Goal: Transaction & Acquisition: Purchase product/service

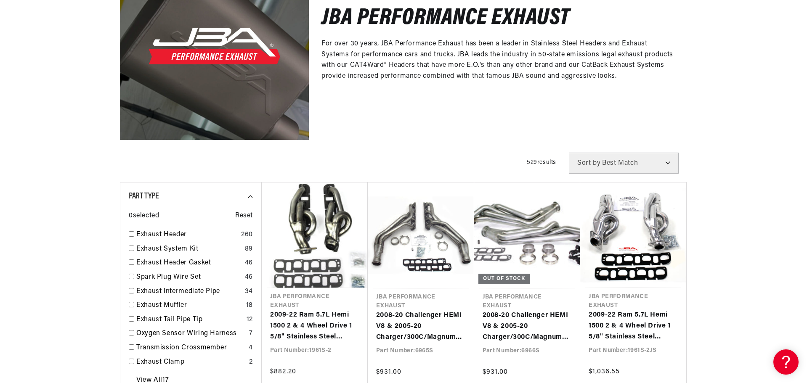
scroll to position [168, 0]
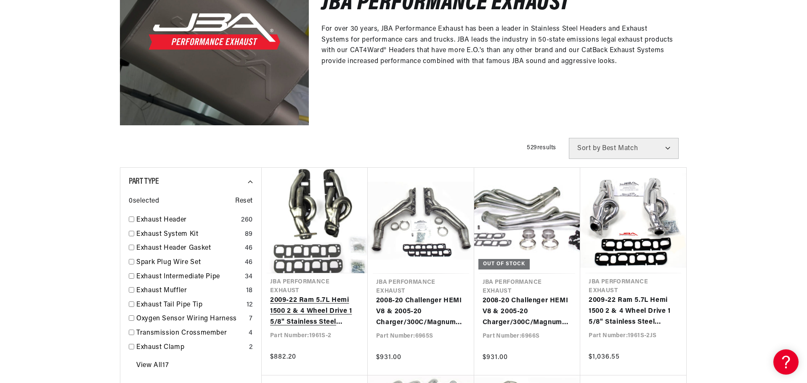
click at [308, 312] on link "2009-22 Ram 5.7L Hemi 1500 2 & 4 Wheel Drive 1 5/8" Stainless Steel Shorty Head…" at bounding box center [314, 311] width 89 height 32
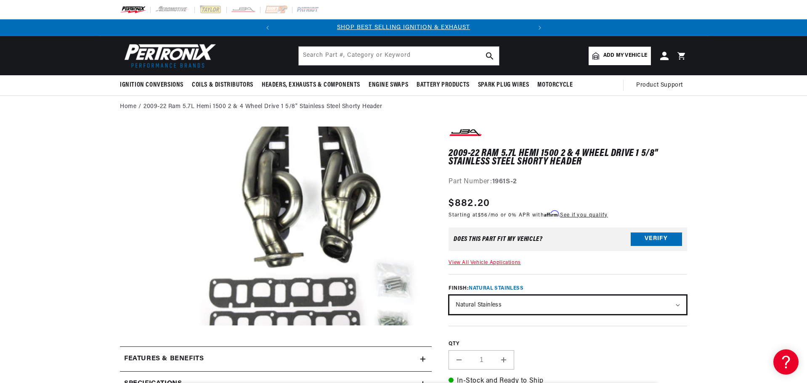
click at [555, 303] on select "Natural Stainless Silver Ceramic Coating" at bounding box center [567, 305] width 237 height 19
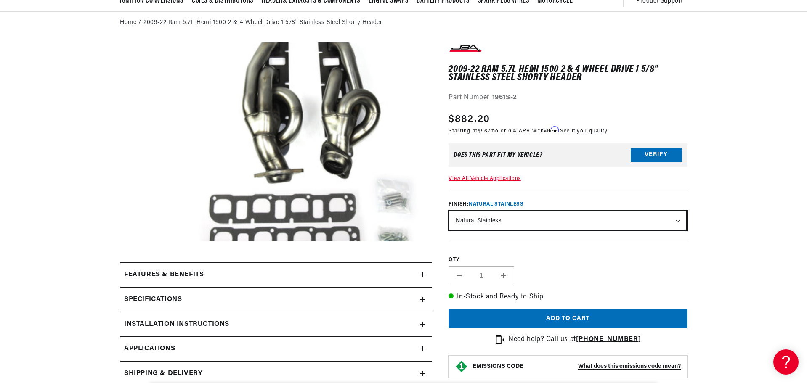
scroll to position [0, 255]
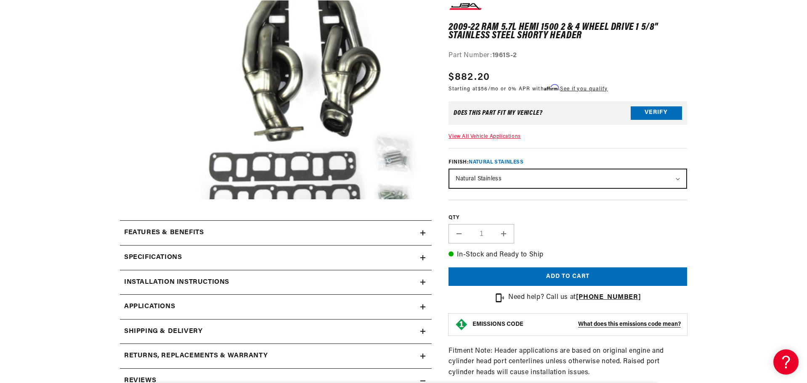
click at [196, 302] on link "Applications" at bounding box center [276, 307] width 312 height 25
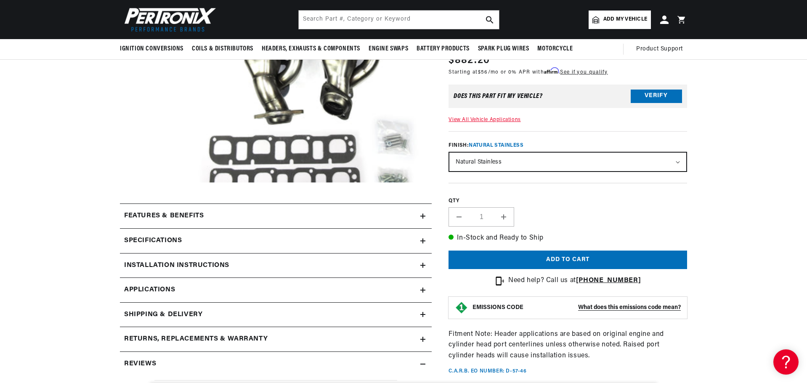
scroll to position [142, 0]
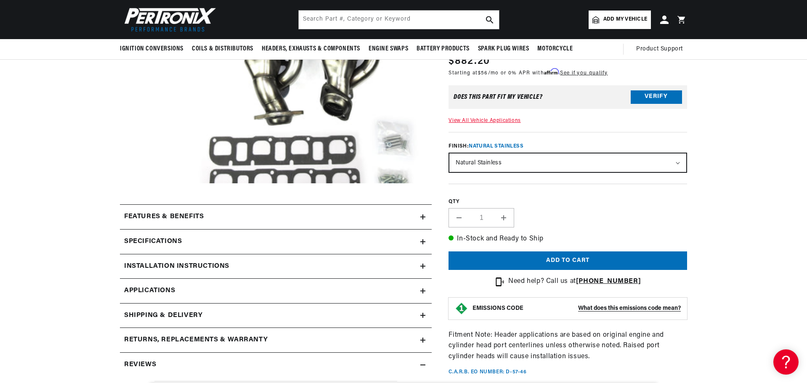
click at [270, 214] on div "Features & Benefits" at bounding box center [270, 217] width 300 height 11
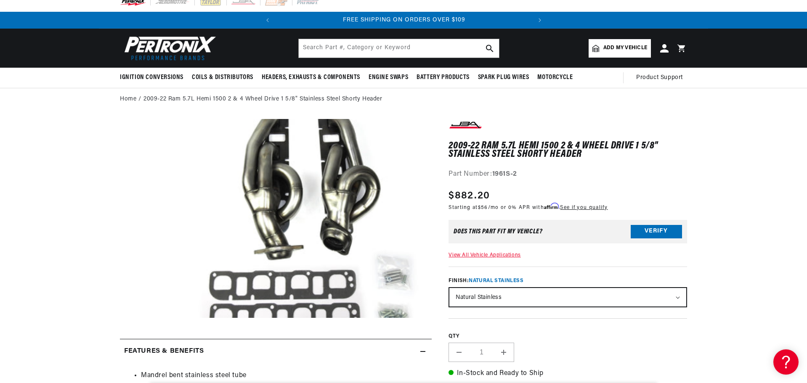
scroll to position [0, 0]
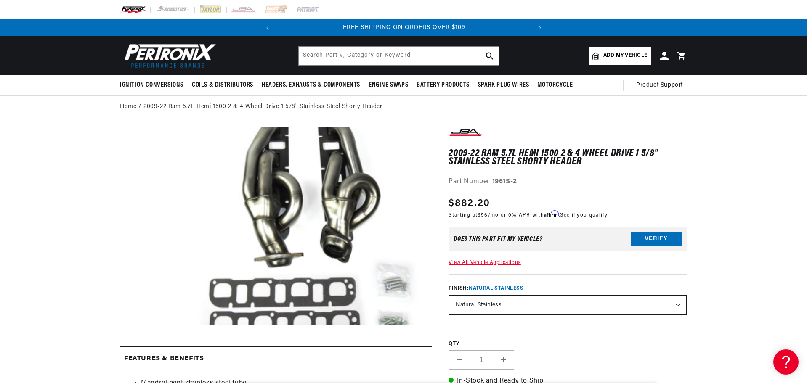
click at [624, 48] on link "Add my vehicle" at bounding box center [620, 56] width 62 height 19
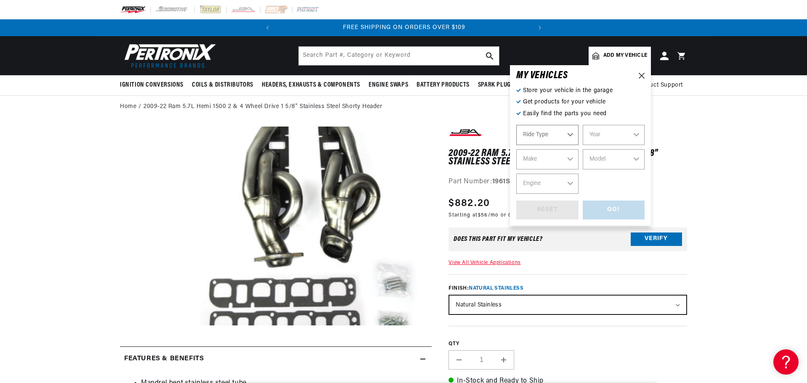
select select "Automotive"
click at [598, 133] on select "Year 2026 2025 2024 2023 2022 2021 2020 2019 2018 2017 2016 2015 2014 2013 2012…" at bounding box center [614, 135] width 62 height 20
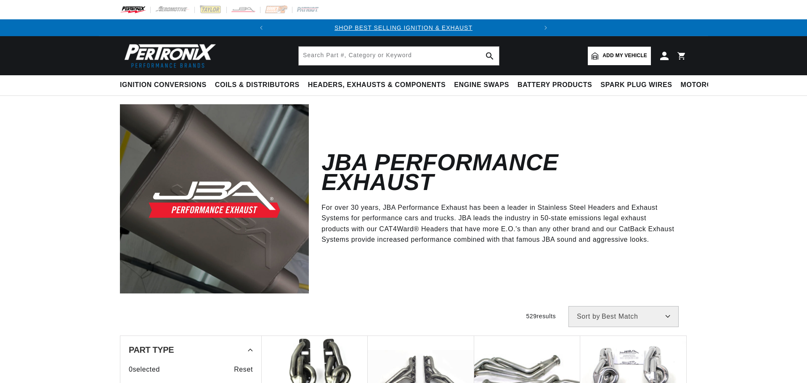
click at [605, 55] on span "Add my vehicle" at bounding box center [624, 56] width 45 height 8
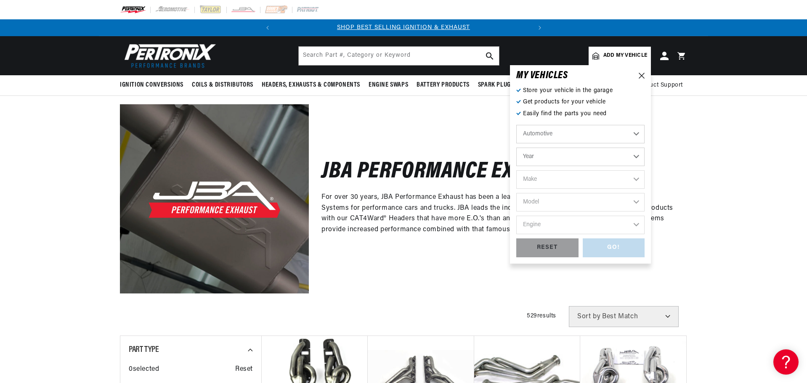
click at [556, 152] on select "Year 2026 2025 2024 2023 2022 2021 2020 2019 2018 2017 2016 2015 2014 2013 2012…" at bounding box center [580, 157] width 128 height 19
click at [555, 164] on select "Year 2026 2025 2024 2023 2022 2021 2020 2019 2018 2017 2016 2015 2014 2013 2012…" at bounding box center [580, 157] width 128 height 19
select select "2017"
click at [516, 148] on select "Year 2026 2025 2024 2023 2022 2021 2020 2019 2018 2017 2016 2015 2014 2013 2012…" at bounding box center [580, 157] width 128 height 19
select select "2017"
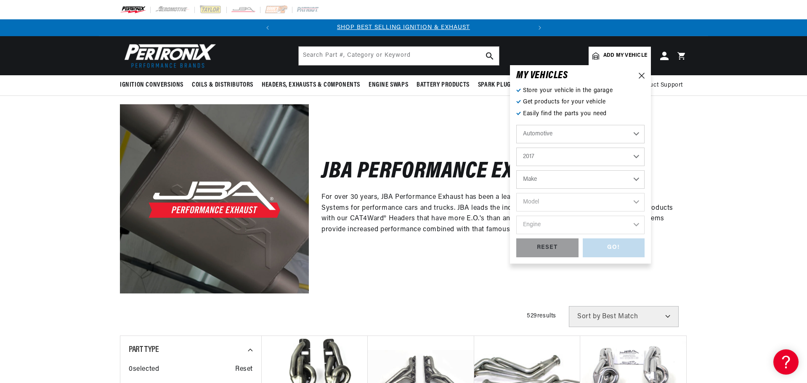
drag, startPoint x: 545, startPoint y: 176, endPoint x: 543, endPoint y: 180, distance: 4.3
click at [544, 176] on select "Make Cadillac Chevrolet Chrysler Dodge Ford GMC INFINITI Jeep Nissan Ram Subaru…" at bounding box center [580, 179] width 128 height 19
select select "Dodge"
click at [516, 170] on select "Make Cadillac Chevrolet Chrysler Dodge Ford GMC INFINITI Jeep Nissan Ram Subaru…" at bounding box center [580, 179] width 128 height 19
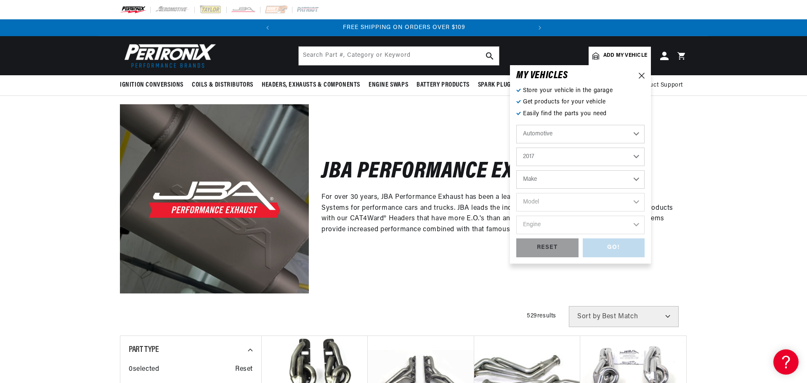
select select "Dodge"
click at [545, 200] on select "Model Challenger Charger Durango" at bounding box center [580, 202] width 128 height 19
select select "[GEOGRAPHIC_DATA]"
click at [516, 193] on select "Model Challenger Charger Durango" at bounding box center [580, 202] width 128 height 19
select select "[GEOGRAPHIC_DATA]"
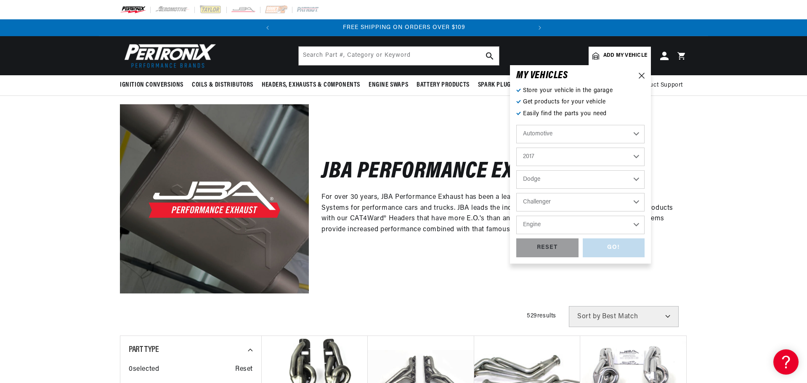
click at [547, 223] on select "Engine 3.6L 5.7L" at bounding box center [580, 225] width 128 height 19
select select "5.7L"
click at [516, 216] on select "Engine 3.6L 5.7L" at bounding box center [580, 225] width 128 height 19
select select "5.7L"
click at [608, 252] on div "GO!" at bounding box center [614, 248] width 62 height 19
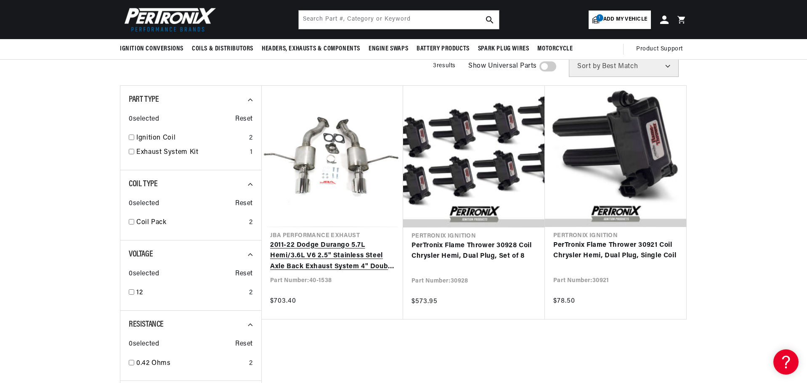
scroll to position [42, 0]
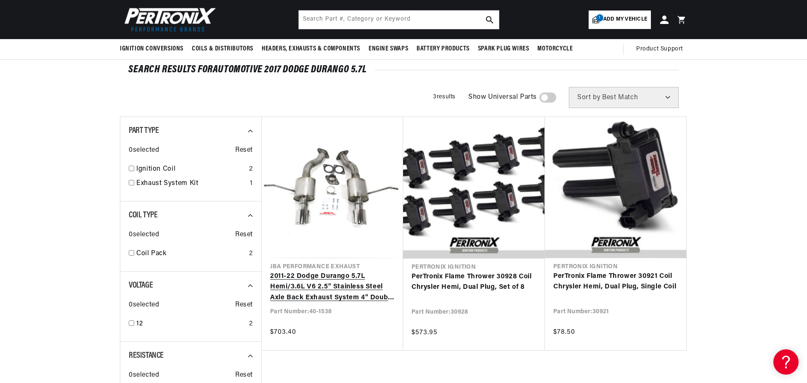
click at [330, 284] on link "2011-22 Dodge Durango 5.7L Hemi/3.6L V6 2.5" Stainless Steel Axle Back Exhaust …" at bounding box center [332, 287] width 125 height 32
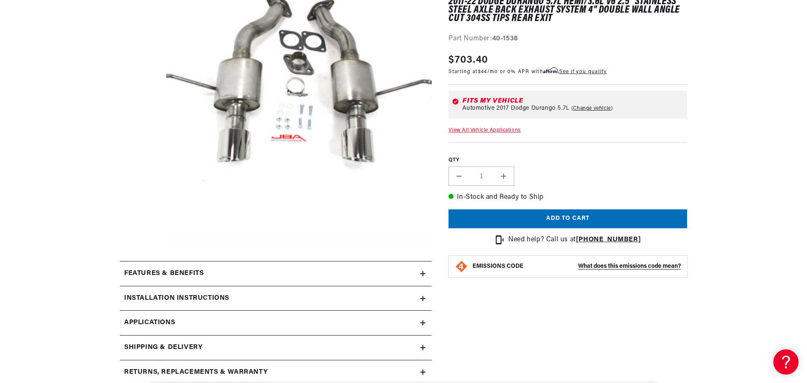
scroll to position [210, 0]
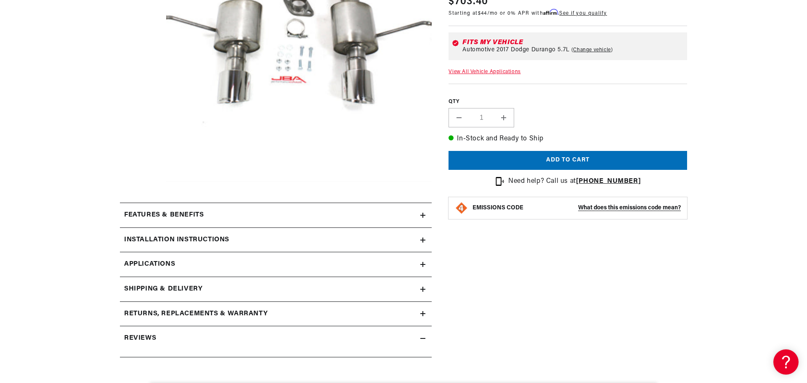
click at [290, 215] on div "Features & Benefits" at bounding box center [270, 215] width 300 height 11
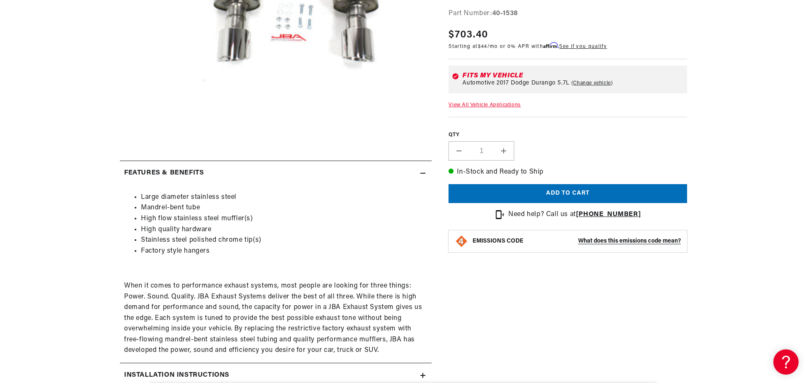
scroll to position [0, 255]
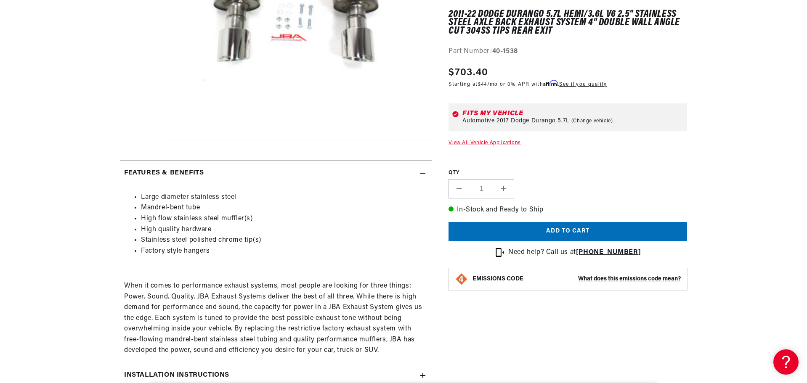
click at [332, 179] on summary "Features & Benefits" at bounding box center [276, 173] width 312 height 24
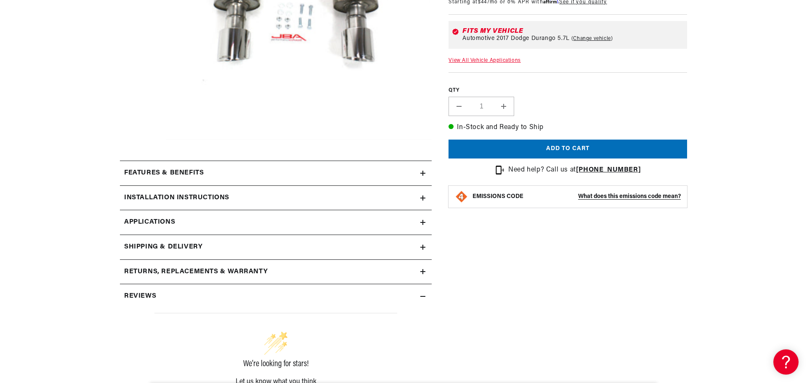
click at [288, 195] on div "Installation instructions" at bounding box center [270, 198] width 300 height 11
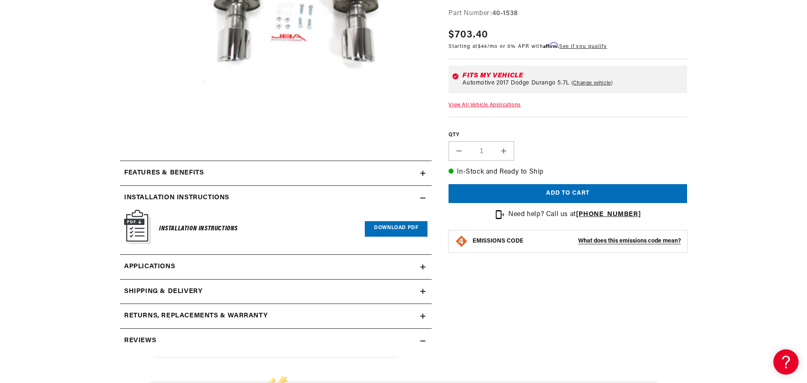
scroll to position [0, 0]
click at [287, 195] on div "Installation instructions" at bounding box center [270, 198] width 300 height 11
